Goal: Check status

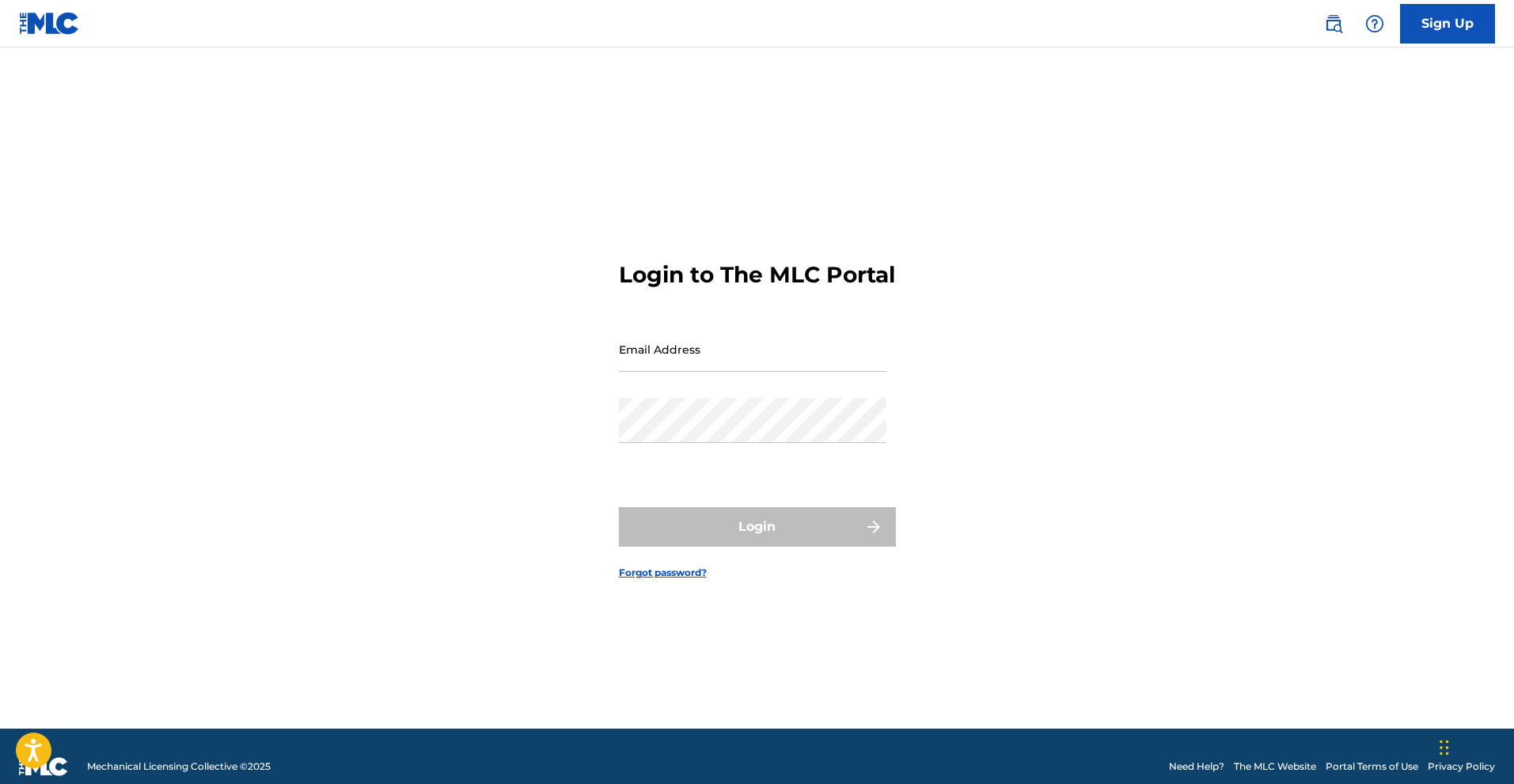
click at [744, 362] on input "Email Address" at bounding box center [753, 349] width 268 height 45
type input "[EMAIL_ADDRESS][DOMAIN_NAME]"
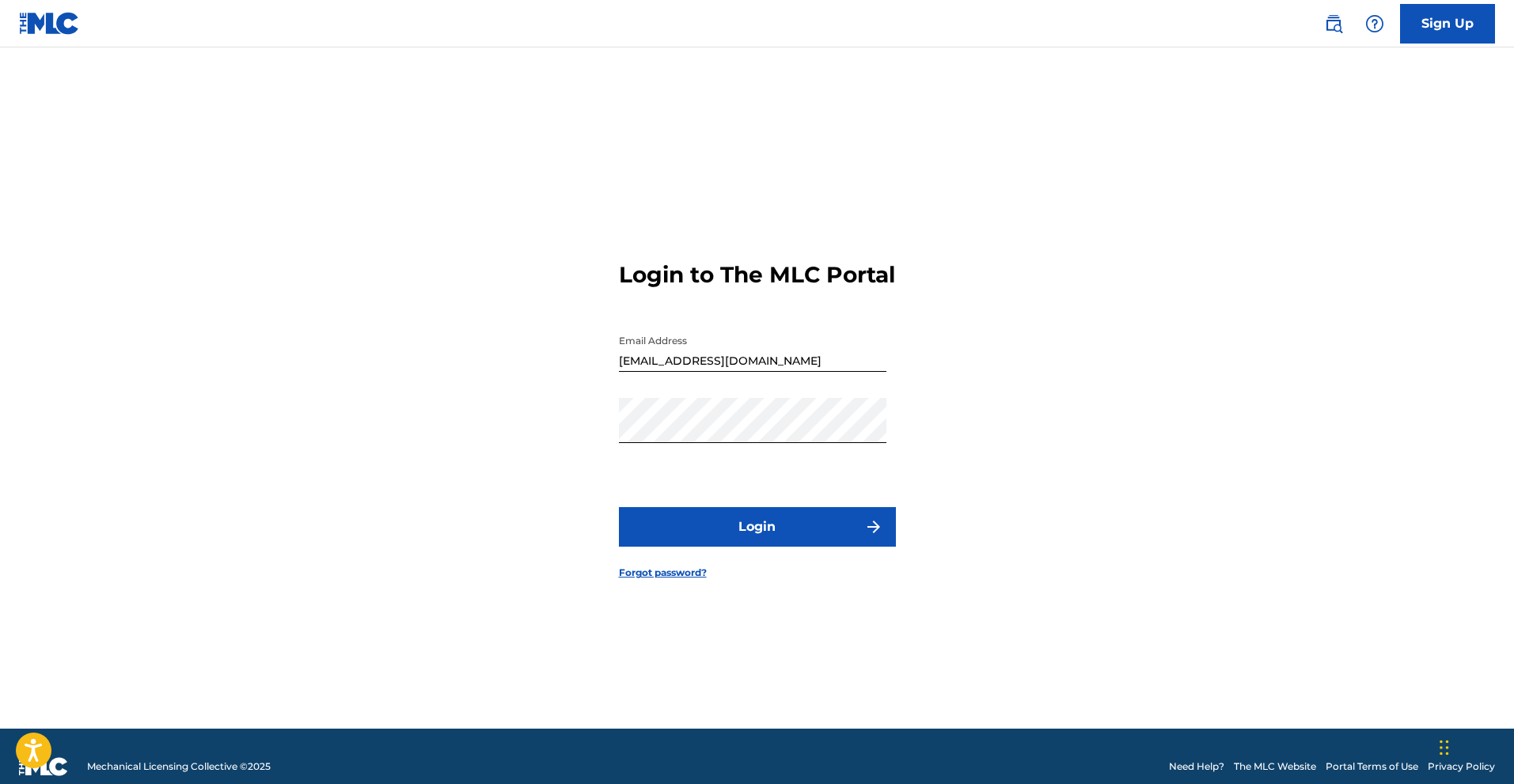
click at [735, 540] on button "Login" at bounding box center [757, 527] width 277 height 40
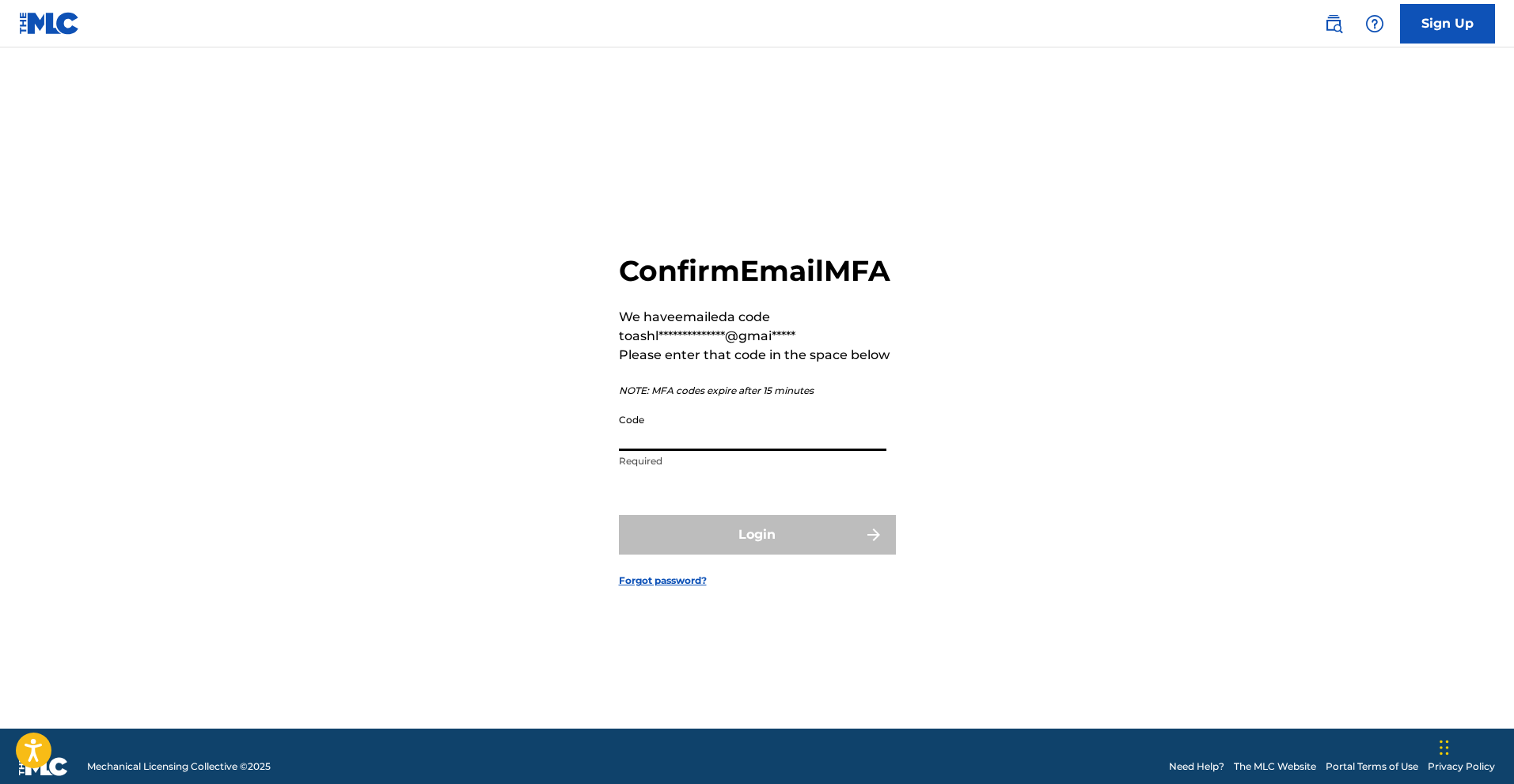
click at [654, 451] on input "Code" at bounding box center [753, 429] width 268 height 45
paste input "820335"
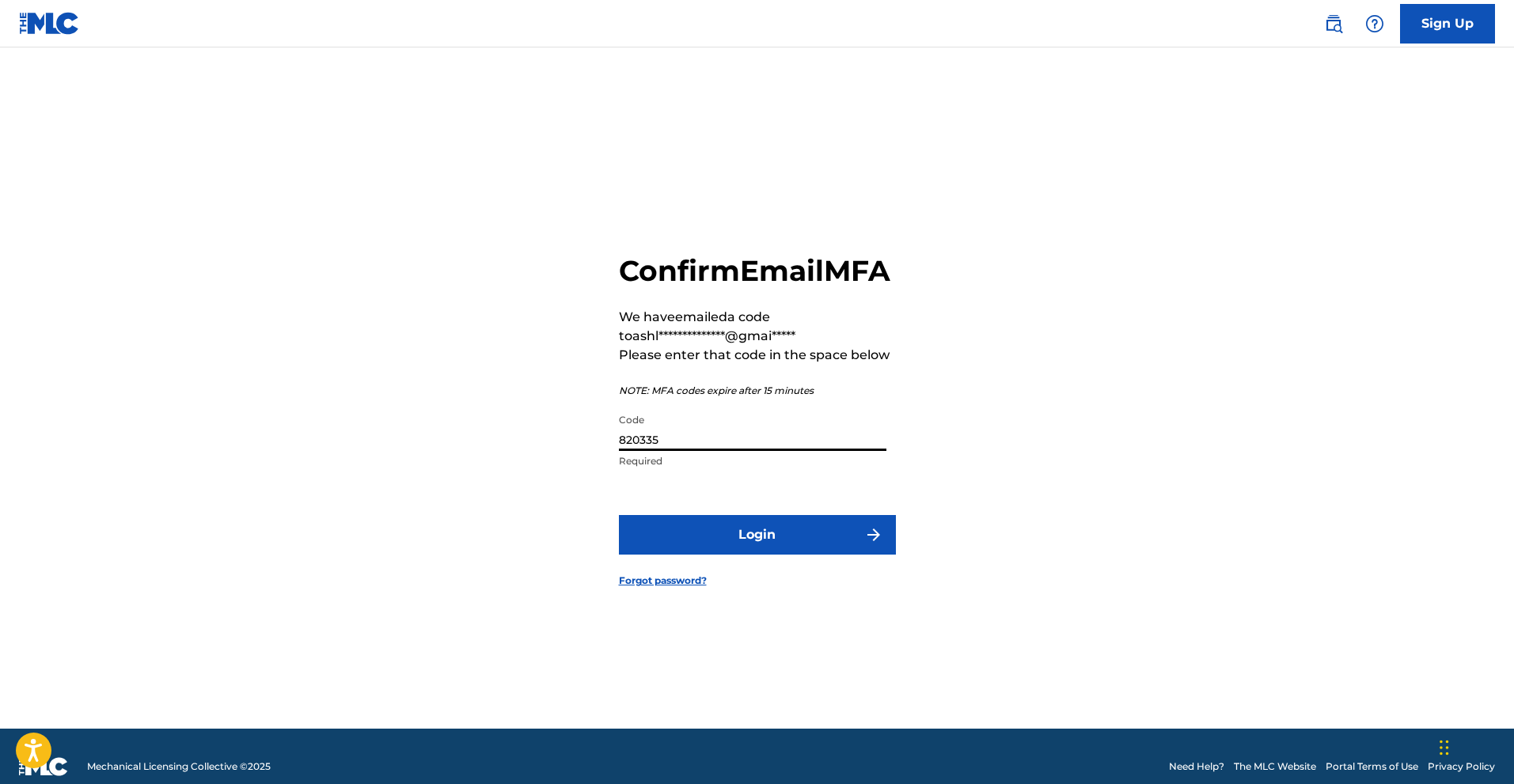
type input "820335"
click at [672, 553] on button "Login" at bounding box center [757, 534] width 277 height 40
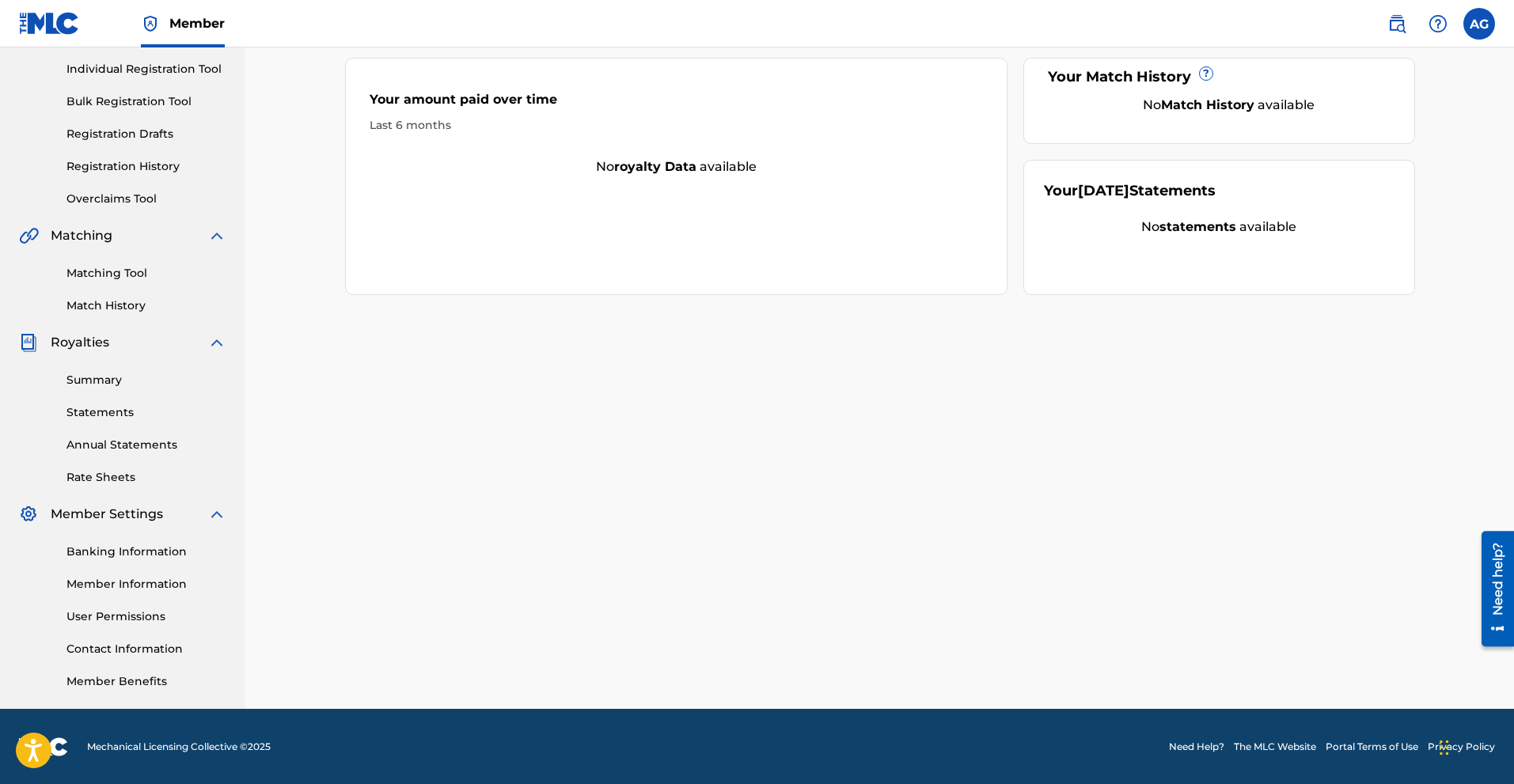
scroll to position [197, 0]
click at [148, 555] on link "Banking Information" at bounding box center [146, 551] width 160 height 16
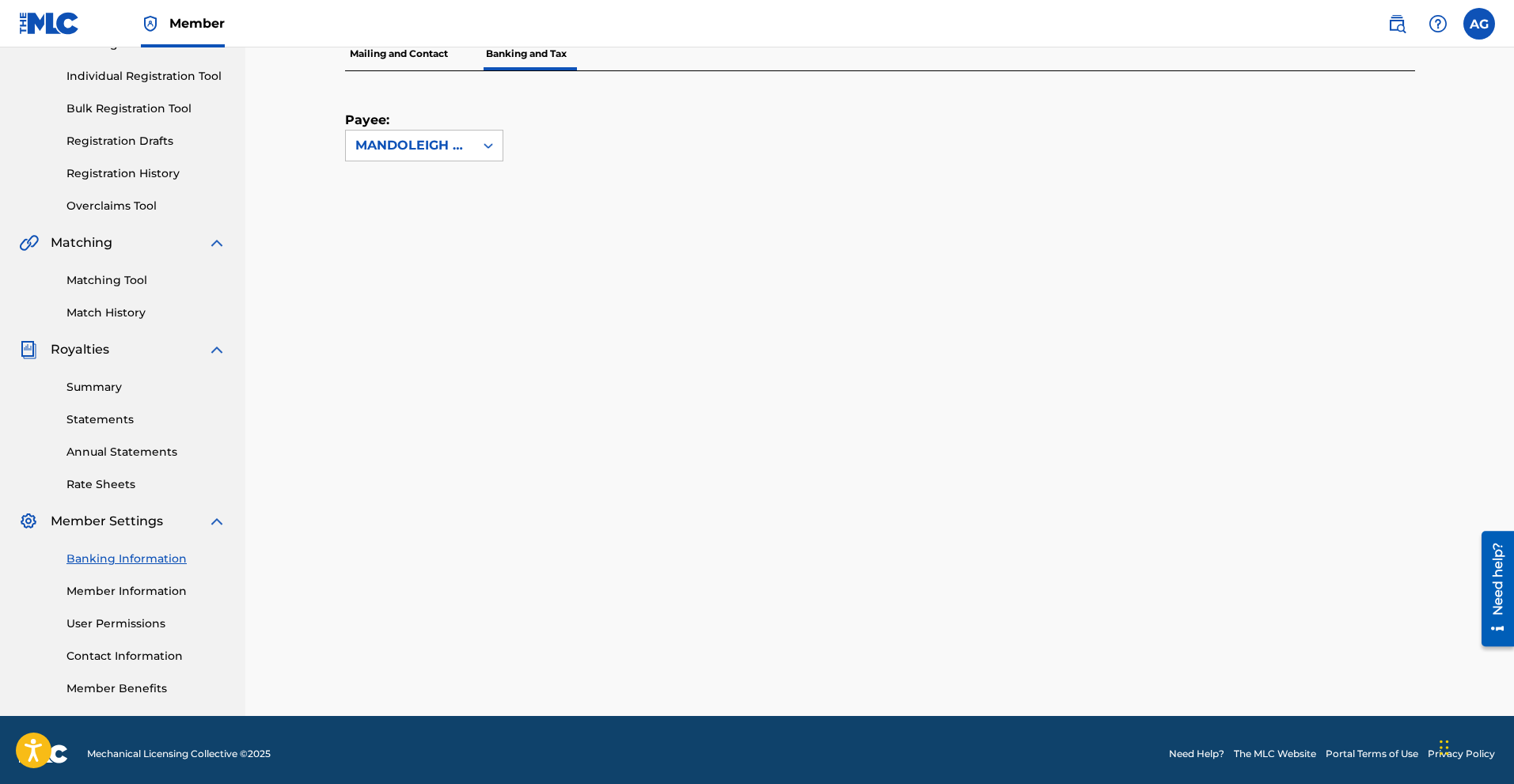
scroll to position [197, 0]
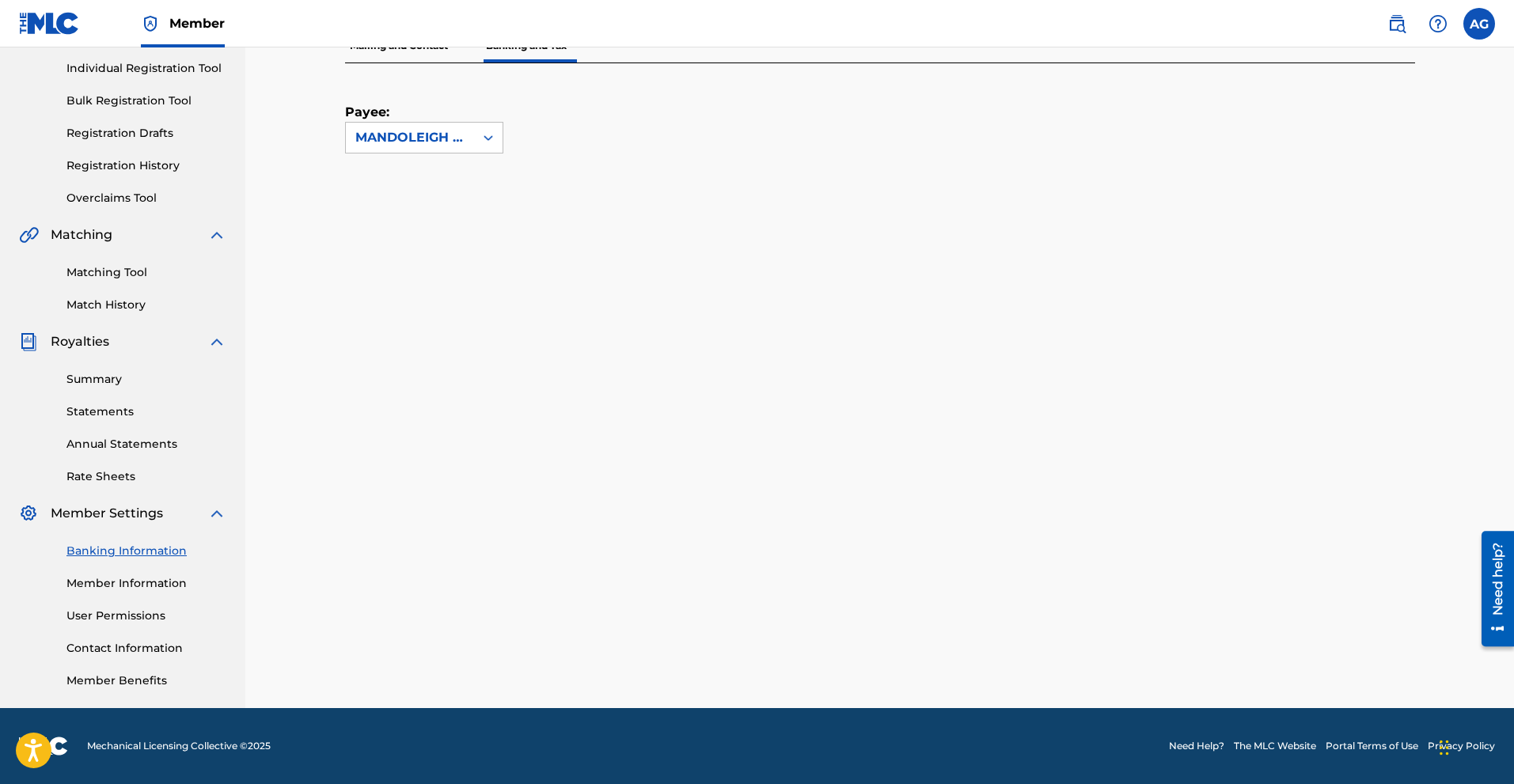
click at [114, 378] on link "Summary" at bounding box center [146, 379] width 160 height 16
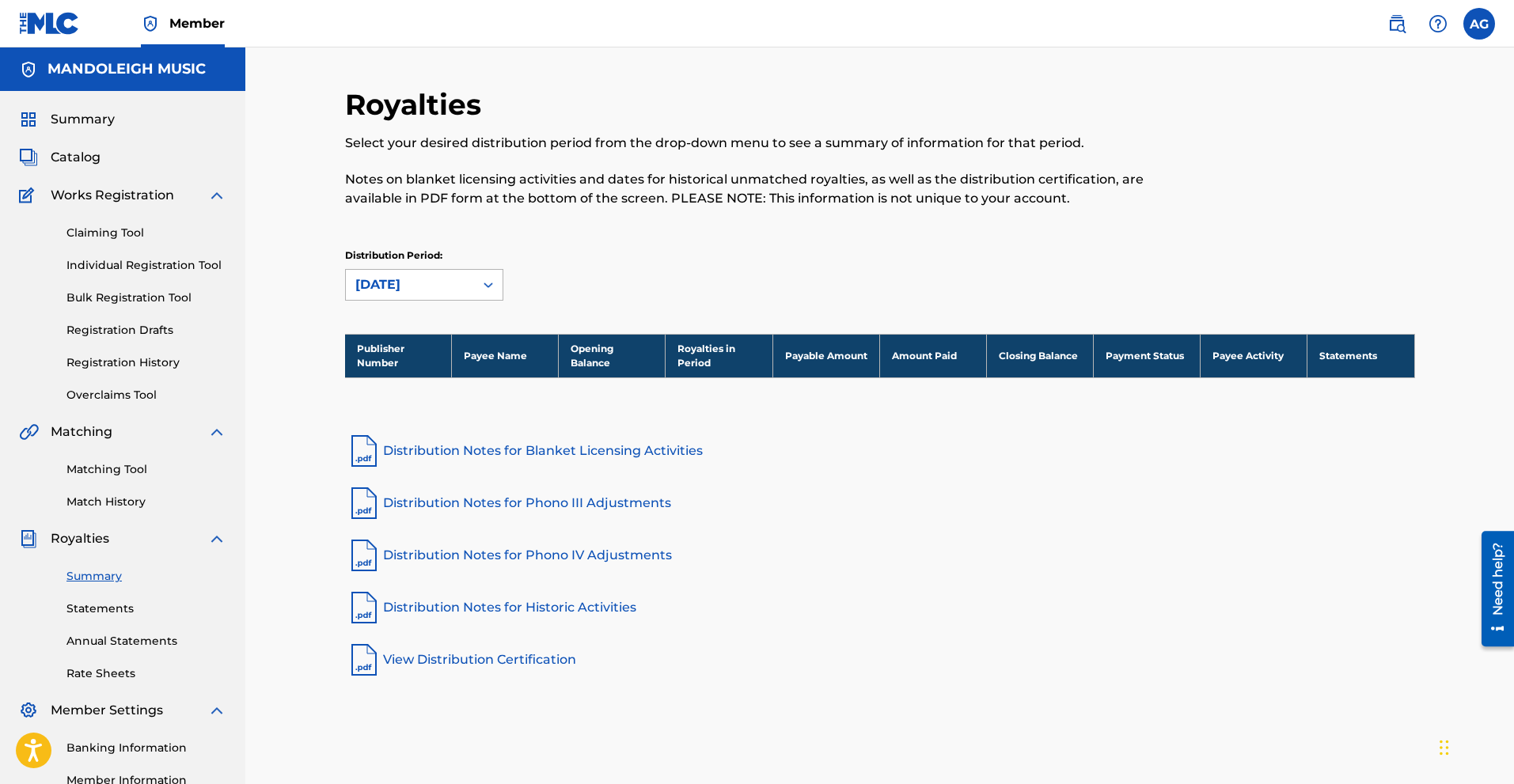
click at [427, 292] on div "[DATE]" at bounding box center [410, 285] width 109 height 19
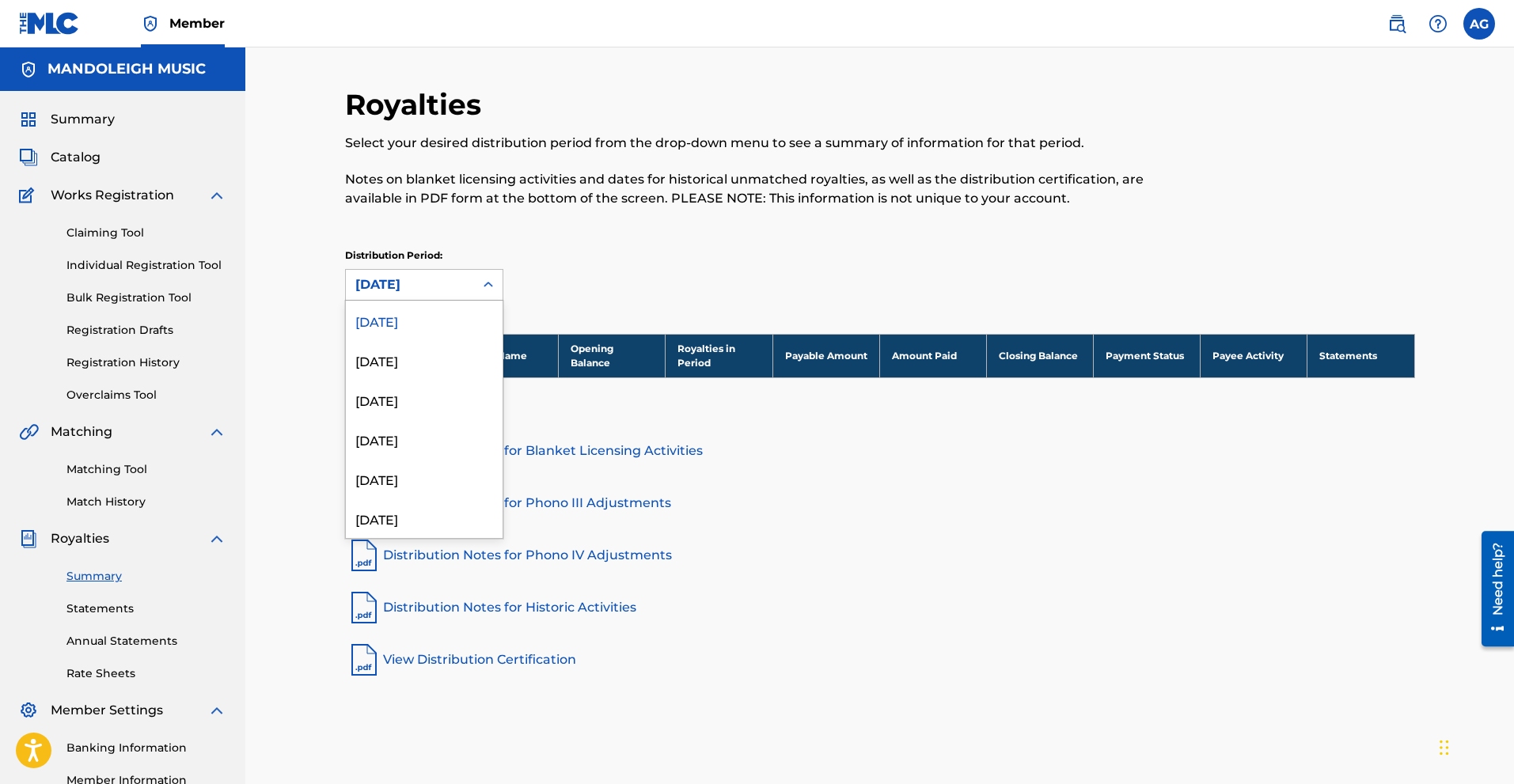
click at [427, 292] on div "[DATE]" at bounding box center [410, 285] width 109 height 19
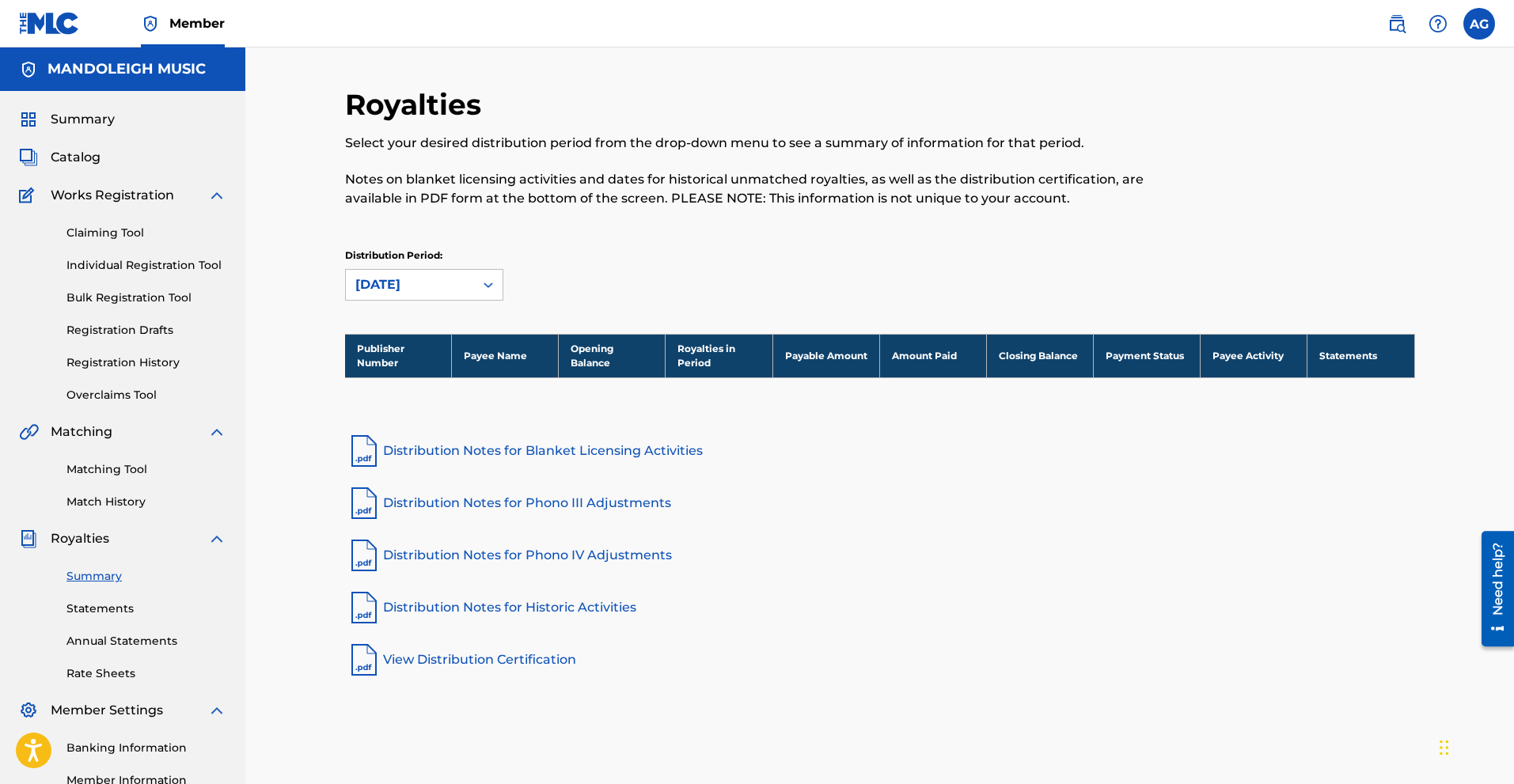
click at [109, 606] on link "Statements" at bounding box center [146, 609] width 160 height 16
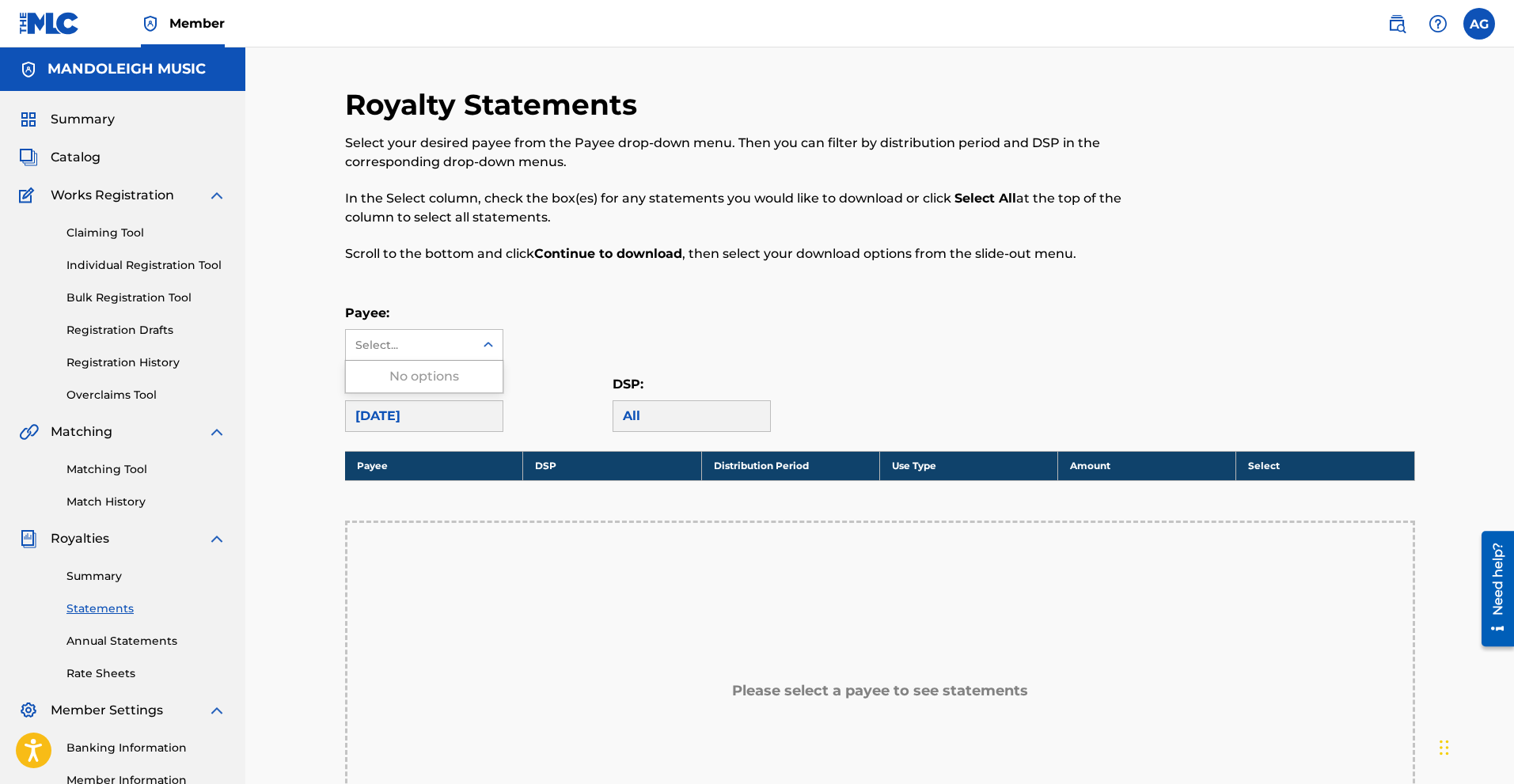
click at [417, 344] on div "Select..." at bounding box center [409, 345] width 108 height 16
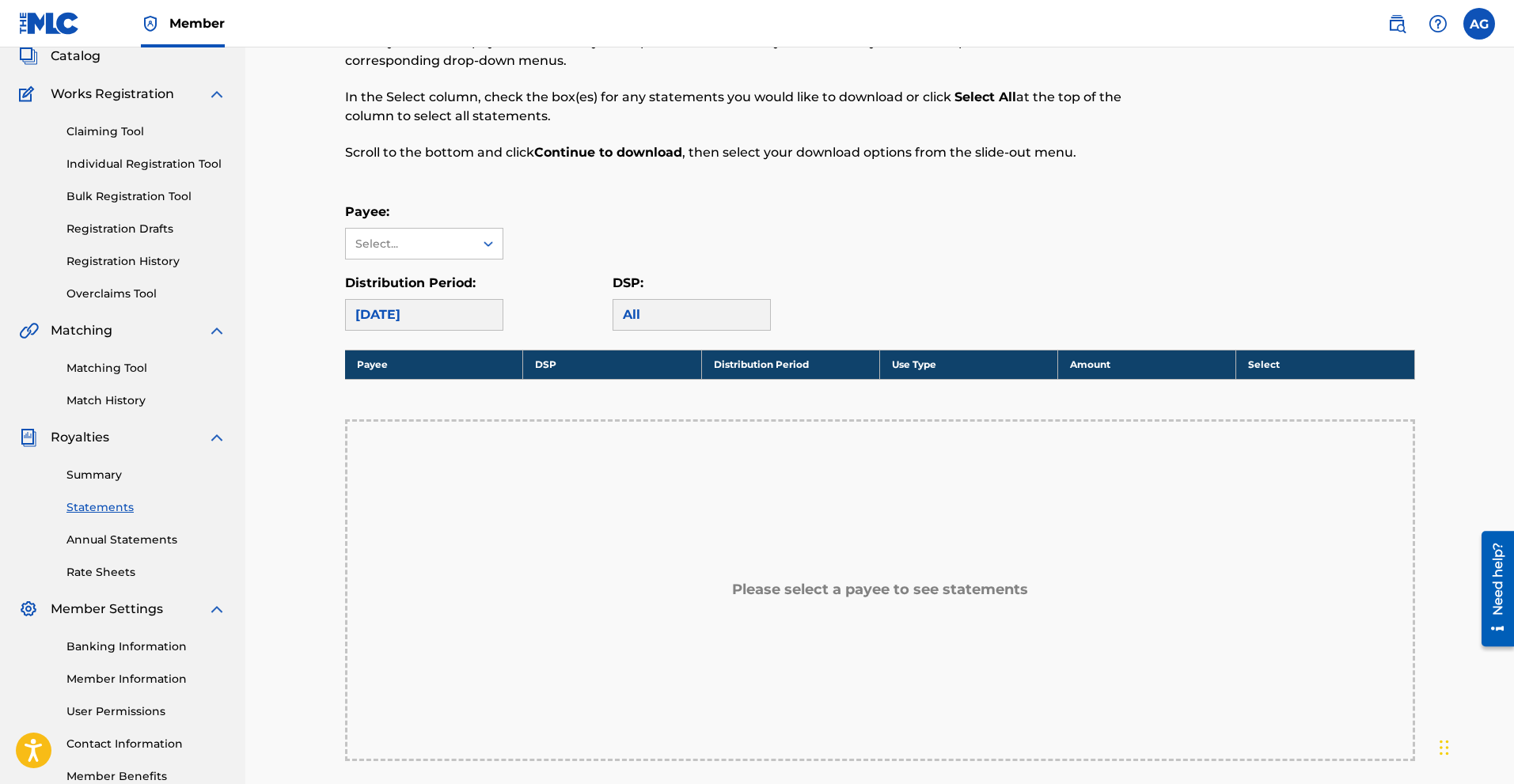
scroll to position [158, 0]
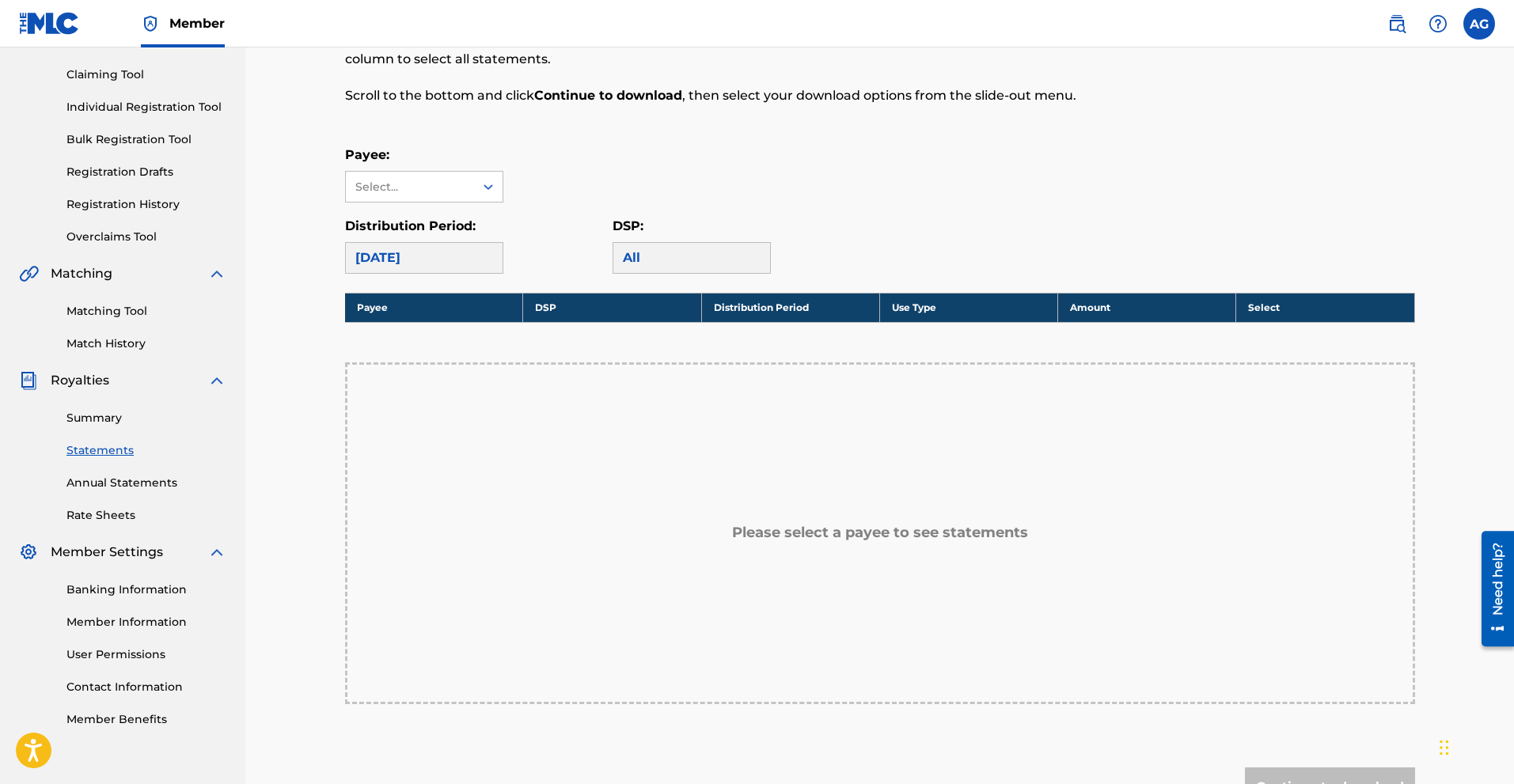
click at [131, 483] on link "Annual Statements" at bounding box center [146, 483] width 160 height 16
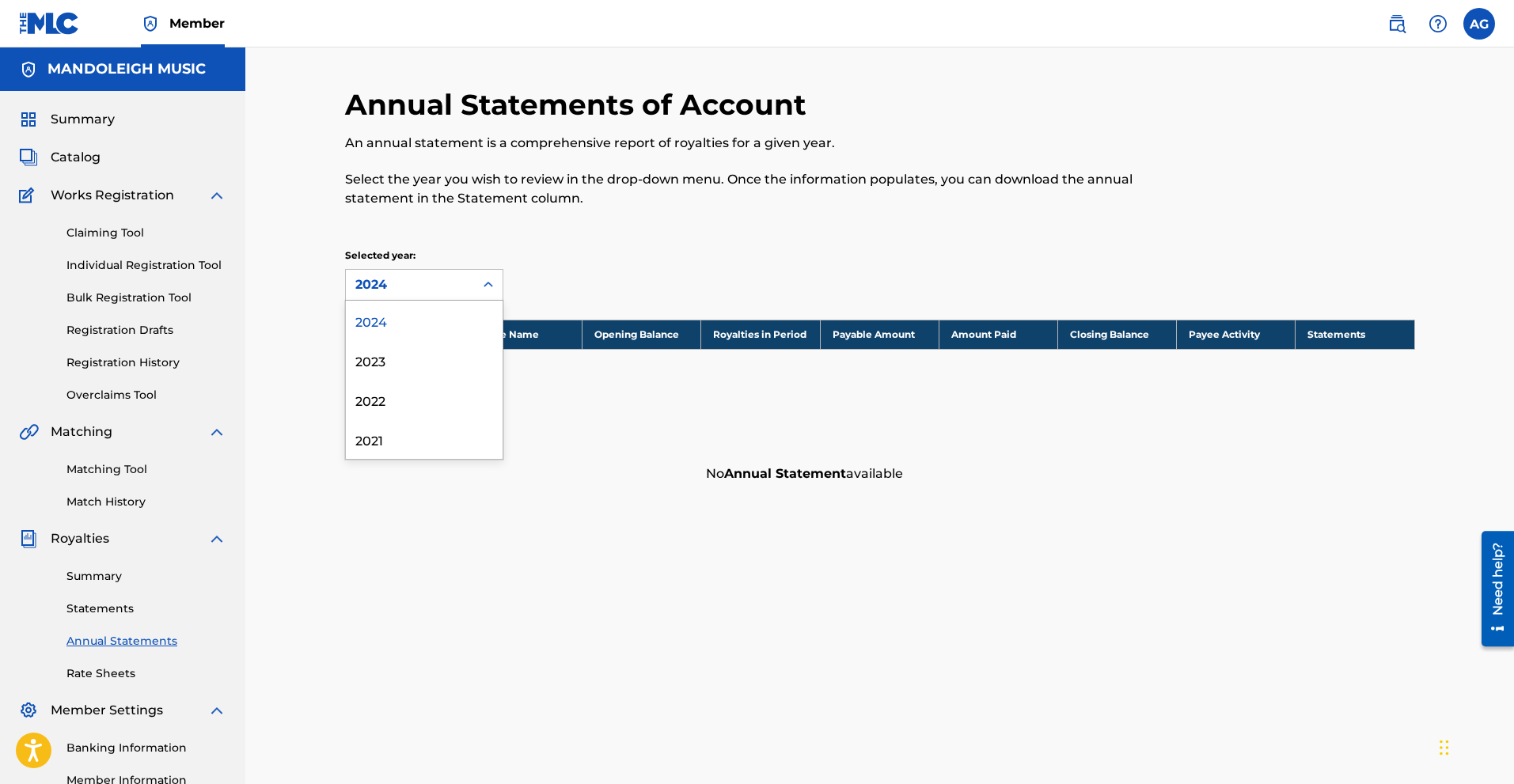
click at [400, 284] on div "2024" at bounding box center [410, 285] width 109 height 19
click at [315, 336] on div "Annual Statements of Account An annual statement is a comprehensive report of r…" at bounding box center [880, 477] width 1268 height 858
